Goal: Information Seeking & Learning: Find specific fact

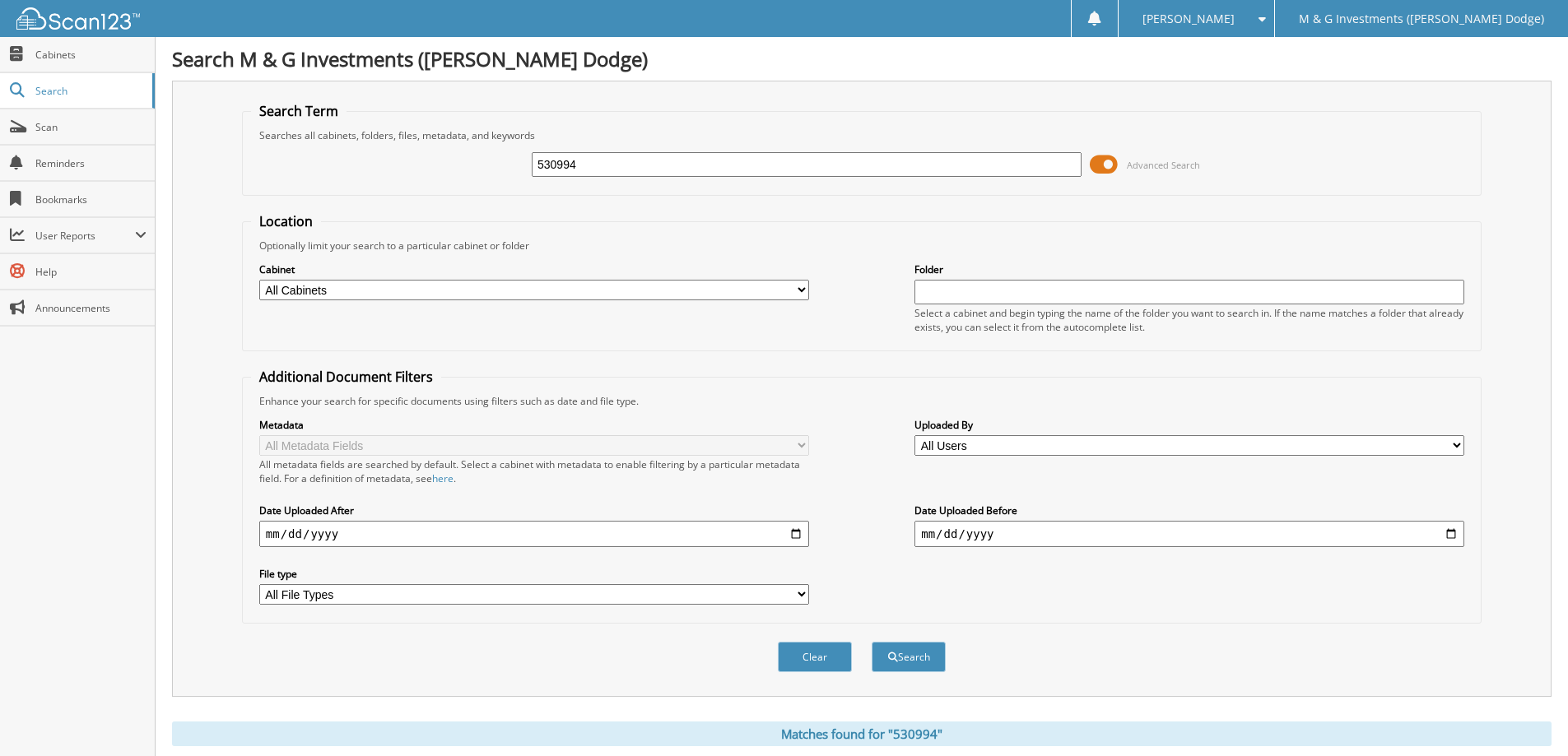
drag, startPoint x: 0, startPoint y: 0, endPoint x: 724, endPoint y: 164, distance: 742.3
click at [724, 164] on input "530994" at bounding box center [806, 164] width 550 height 25
type input "549841"
click at [872, 641] on button "Search" at bounding box center [908, 657] width 74 height 31
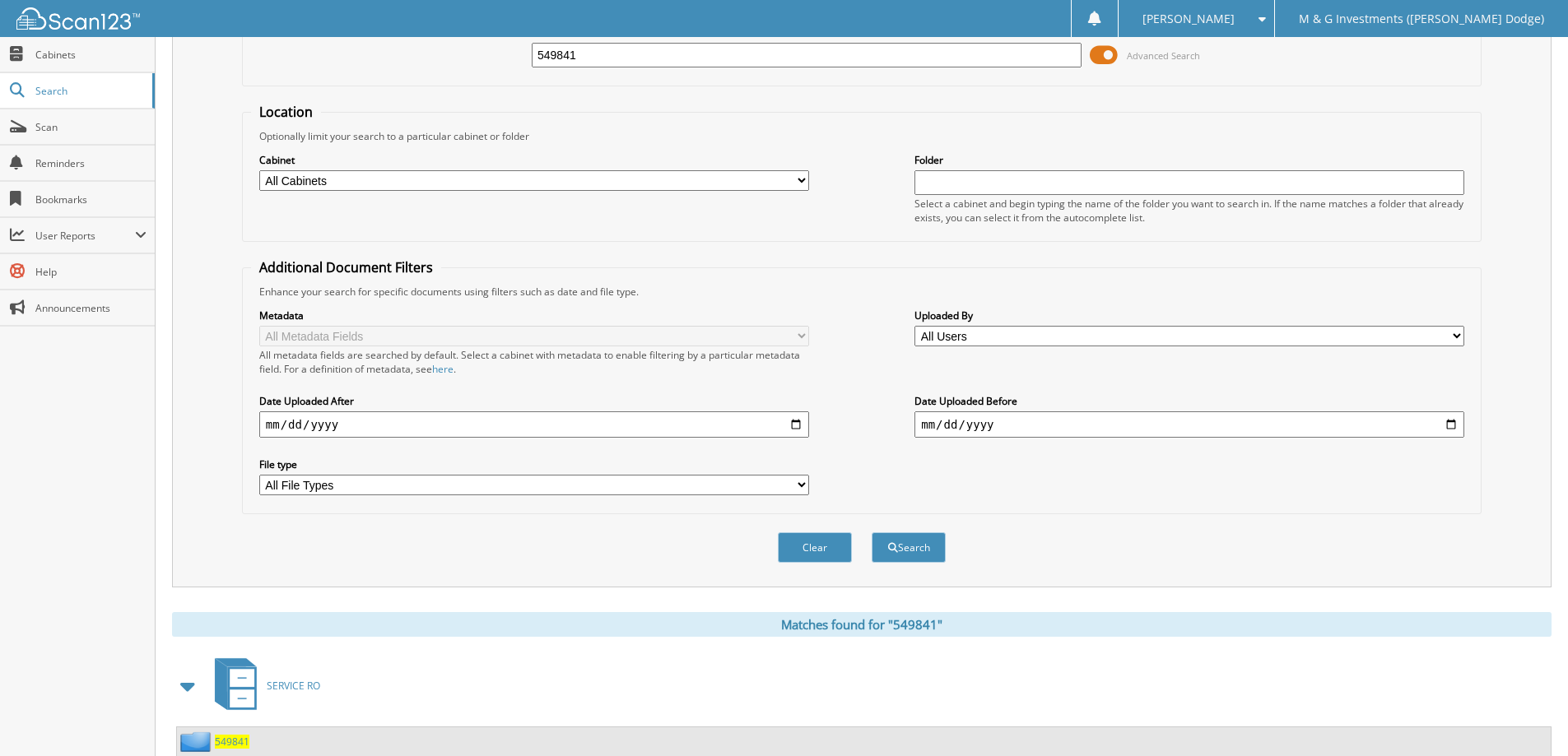
scroll to position [228, 0]
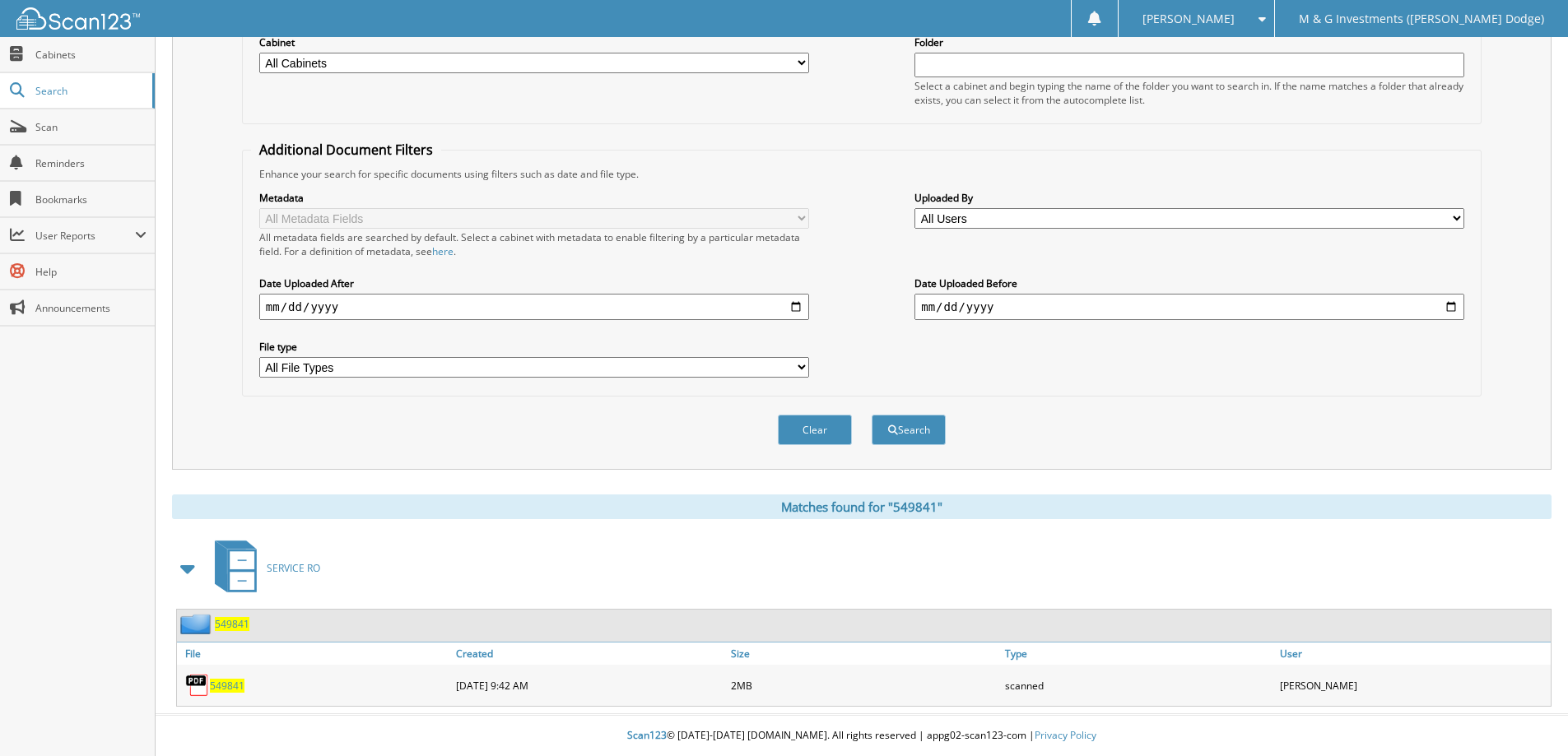
click at [226, 686] on span "549841" at bounding box center [227, 686] width 35 height 14
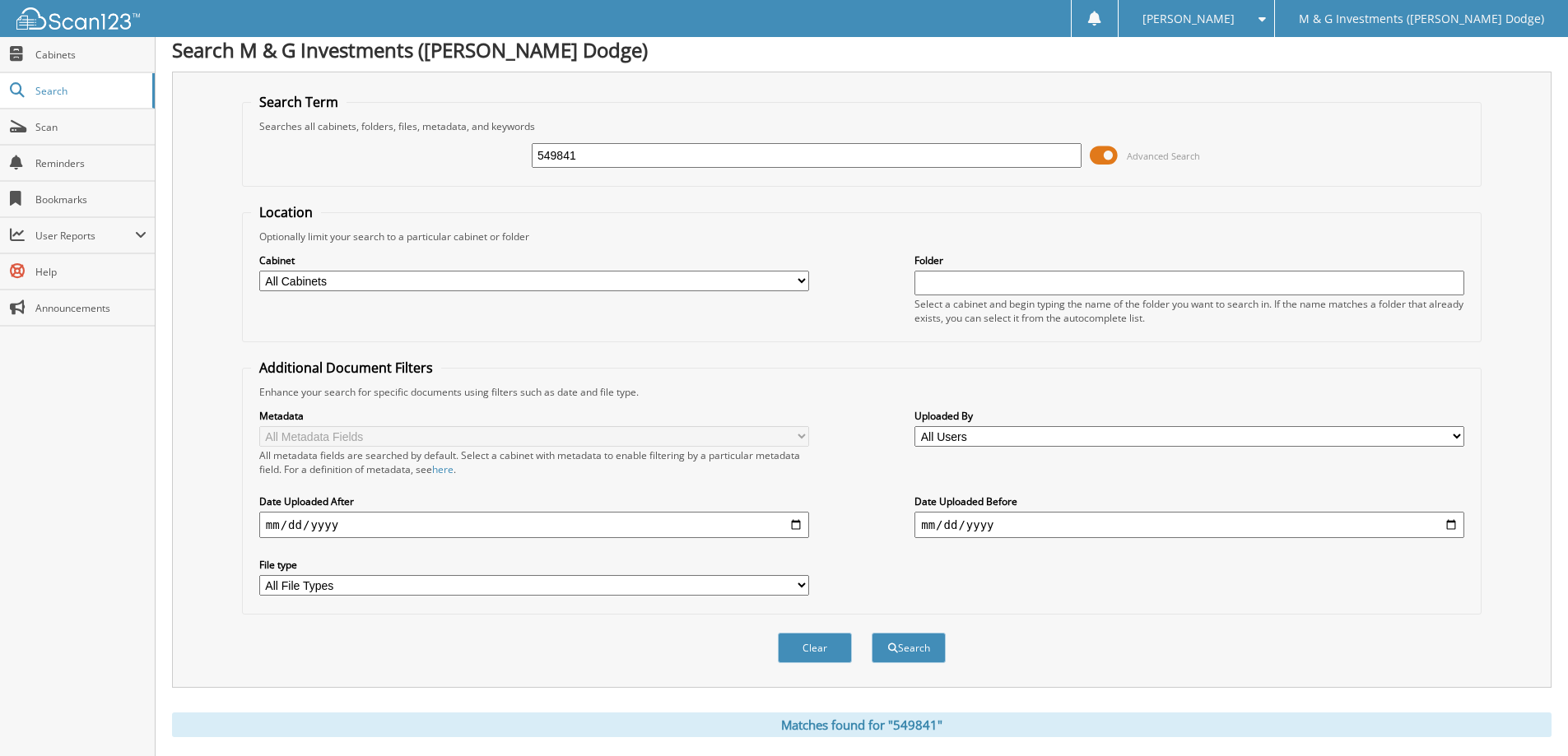
scroll to position [0, 0]
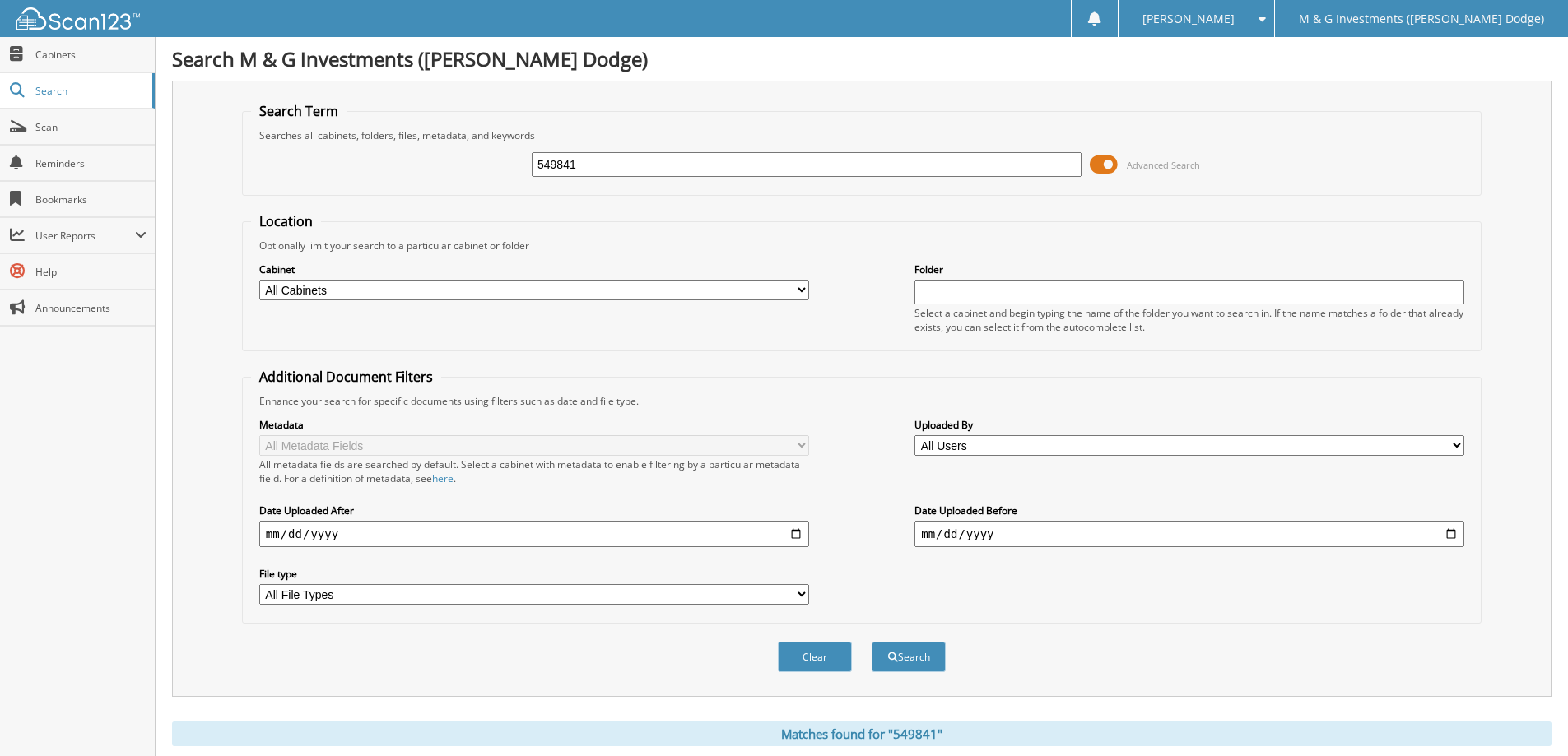
click at [614, 162] on input "549841" at bounding box center [806, 164] width 550 height 25
type input "552727"
click at [872, 641] on button "Search" at bounding box center [908, 657] width 74 height 31
click at [798, 667] on button "Clear" at bounding box center [814, 657] width 74 height 31
